Goal: Find contact information: Find contact information

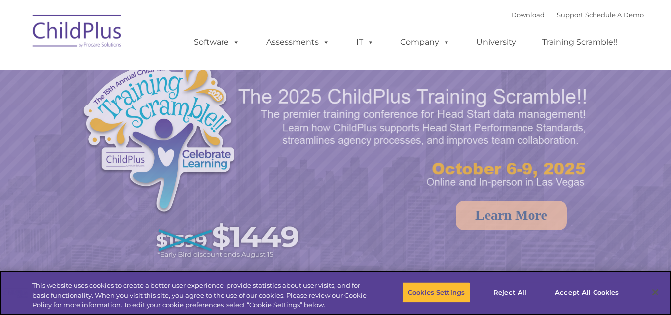
select select "MEDIUM"
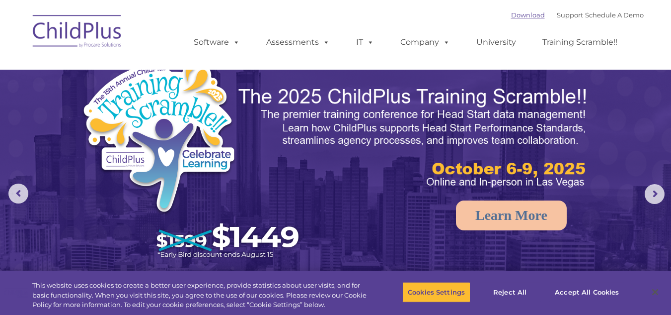
click at [519, 15] on link "Download" at bounding box center [528, 15] width 34 height 8
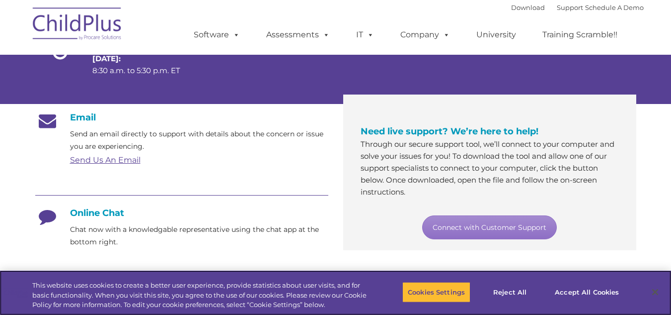
scroll to position [125, 0]
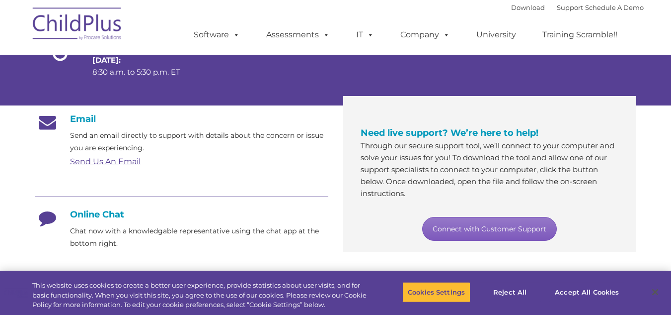
click at [495, 228] on link "Connect with Customer Support" at bounding box center [489, 229] width 135 height 24
click at [635, 186] on div "Need live support? We’re here to help! Through our secure support tool, we’ll c…" at bounding box center [489, 174] width 293 height 156
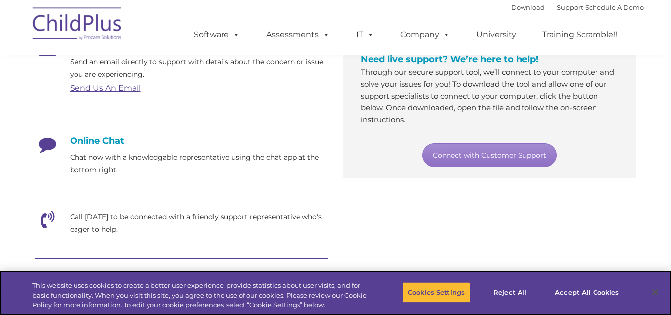
scroll to position [210, 0]
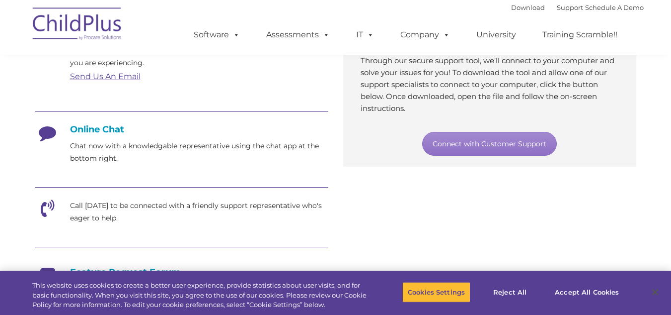
click at [101, 218] on p "Call [DATE] to be connected with a friendly support representative who's eager …" at bounding box center [199, 211] width 258 height 25
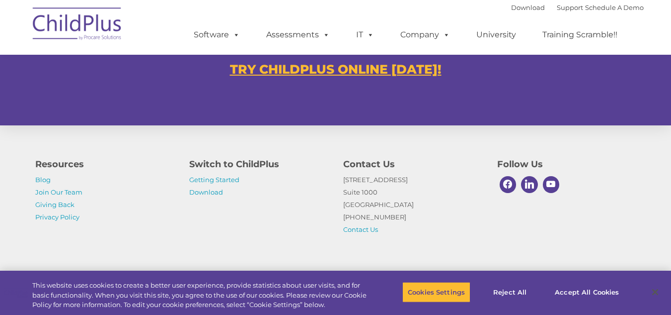
scroll to position [664, 0]
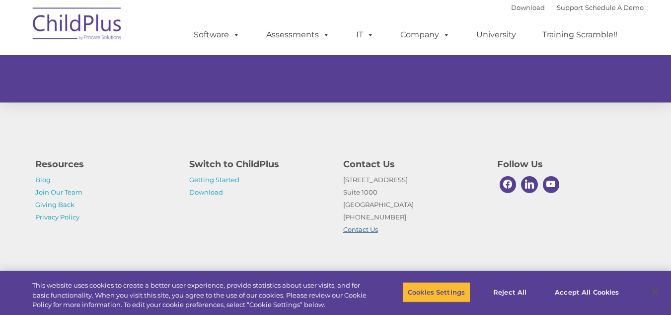
click at [364, 229] on link "Contact Us" at bounding box center [360, 229] width 35 height 8
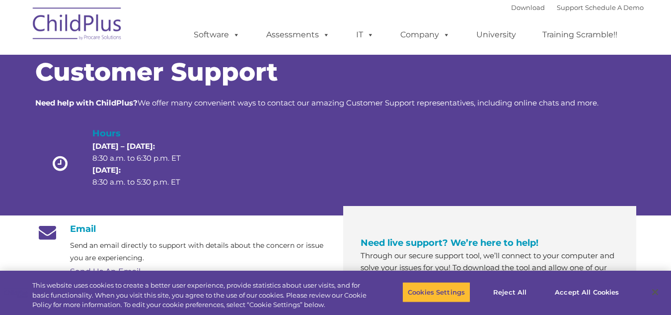
scroll to position [0, 0]
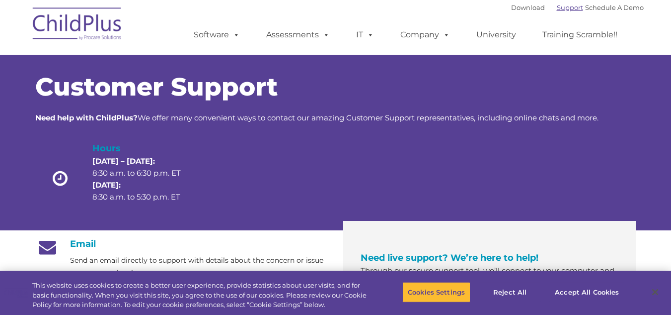
click at [557, 5] on link "Support" at bounding box center [570, 7] width 26 height 8
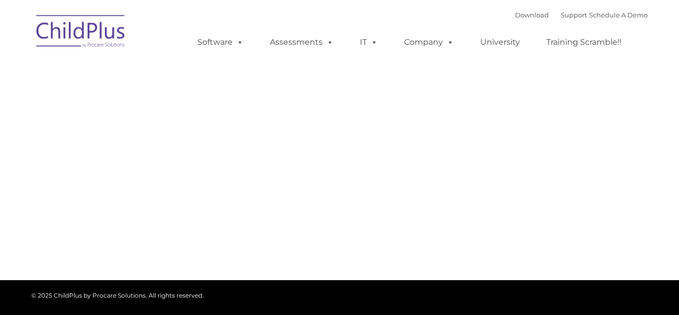
type input ""
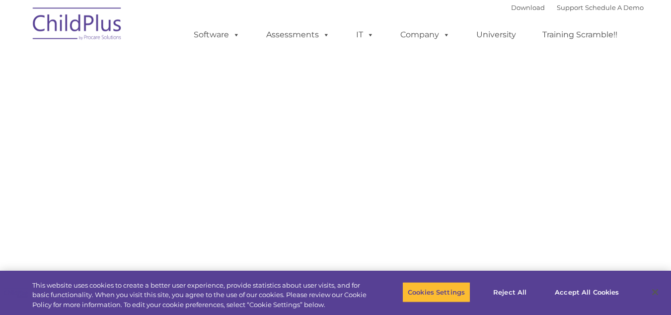
select select "MEDIUM"
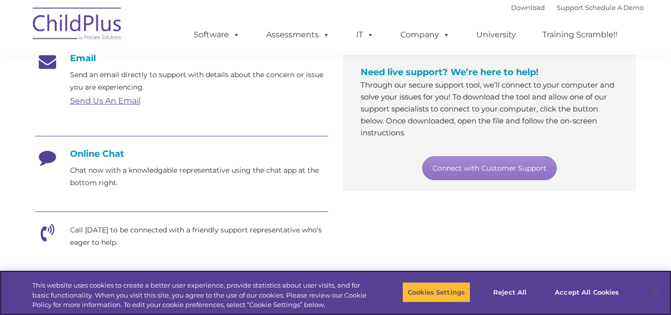
scroll to position [190, 0]
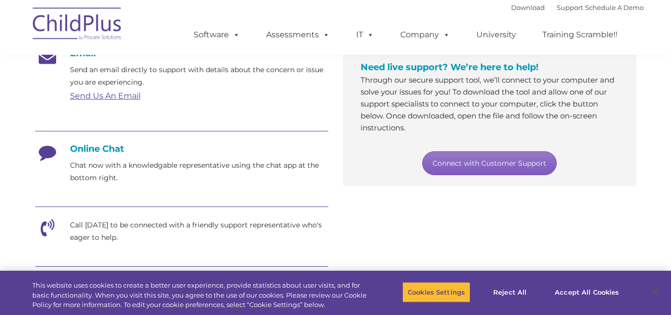
click at [510, 162] on link "Connect with Customer Support" at bounding box center [489, 163] width 135 height 24
